Goal: Find specific page/section

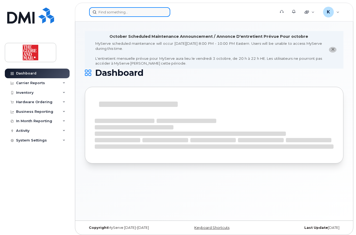
click at [130, 13] on input at bounding box center [129, 12] width 81 height 10
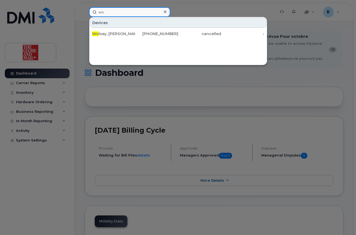
type input "w"
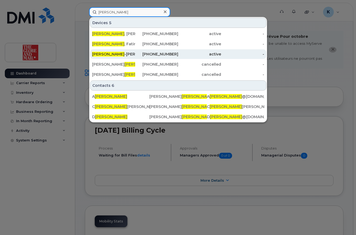
type input "wilson"
click at [169, 54] on div "647-355-5881" at bounding box center [156, 53] width 43 height 5
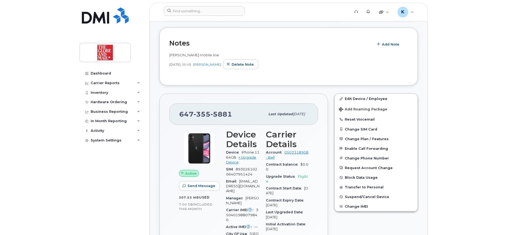
scroll to position [105, 0]
